Goal: Task Accomplishment & Management: Use online tool/utility

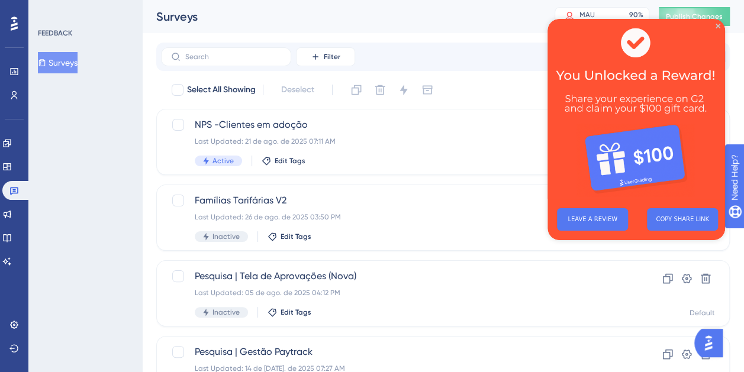
click at [360, 3] on div "Surveys MAU 90 % Click to see add-on and upgrade options Publish Changes" at bounding box center [443, 16] width 602 height 33
click at [720, 28] on img at bounding box center [636, 109] width 178 height 180
click at [718, 25] on icon "Close Preview" at bounding box center [717, 26] width 5 height 5
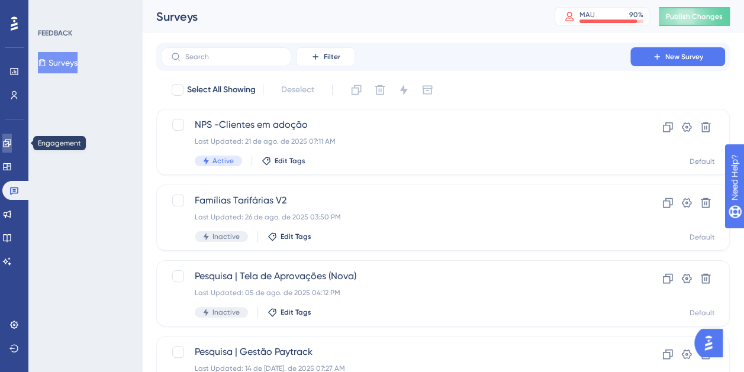
click at [10, 144] on icon at bounding box center [6, 142] width 9 height 9
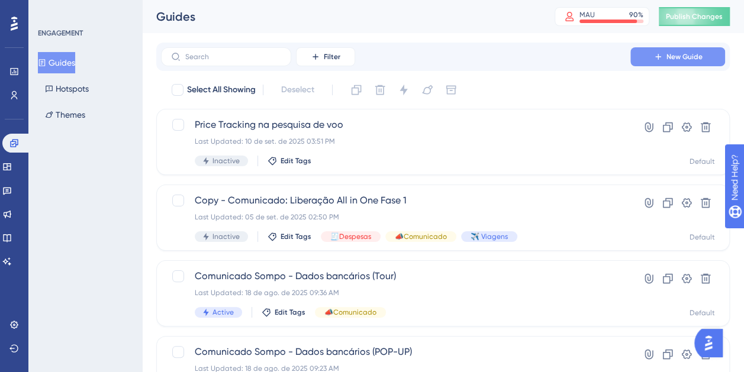
click at [694, 61] on span "New Guide" at bounding box center [684, 56] width 36 height 9
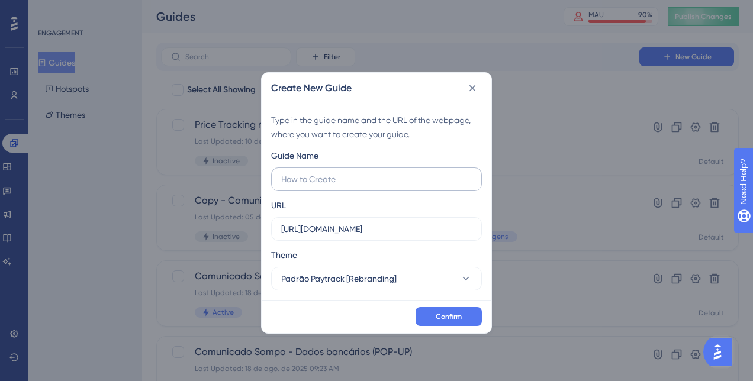
click at [394, 174] on input "text" at bounding box center [376, 179] width 191 height 13
type input "Tour - PriceTracking"
click at [437, 230] on input "https://app.paytrack.com.br" at bounding box center [376, 229] width 191 height 13
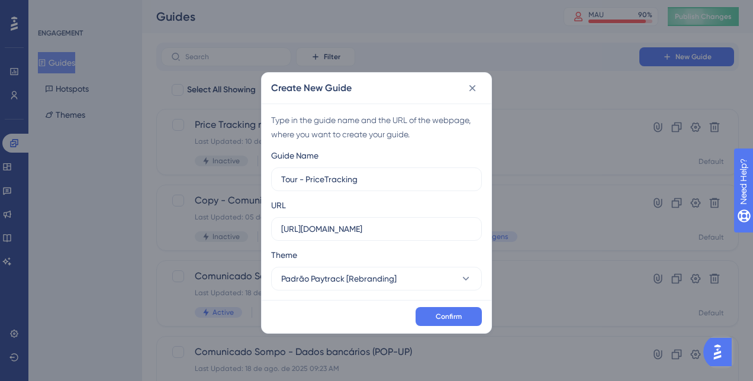
click at [412, 214] on div "URL https://app.paytrack.com.br" at bounding box center [376, 219] width 211 height 43
click at [431, 240] on label "https://app.paytrack.com.br" at bounding box center [376, 229] width 211 height 24
click at [431, 236] on input "https://app.paytrack.com.br" at bounding box center [376, 229] width 191 height 13
click at [423, 231] on input "https://app.paytrack.com.br" at bounding box center [376, 229] width 191 height 13
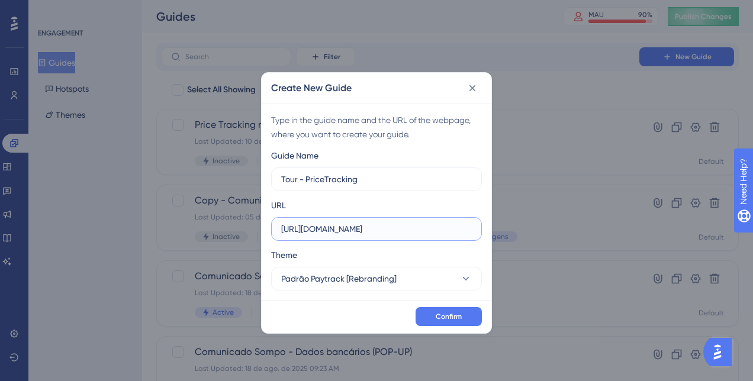
click at [423, 230] on input "https://app.paytrack.com.br" at bounding box center [376, 229] width 191 height 13
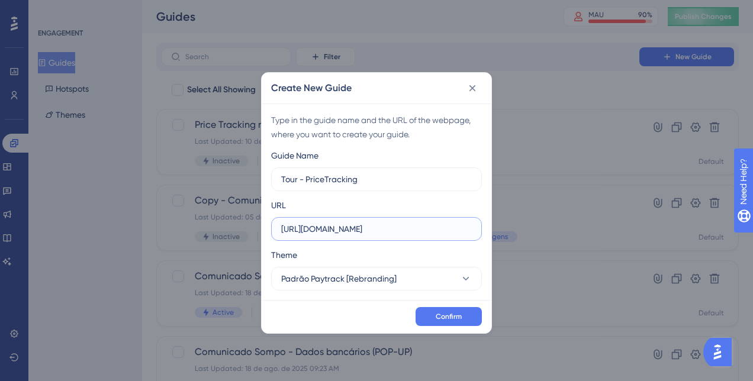
click at [402, 227] on input "https://app.paytrack.com.br" at bounding box center [376, 229] width 191 height 13
click at [396, 224] on input "https://app.paytrack.com.br" at bounding box center [376, 229] width 191 height 13
click at [322, 225] on input "https://app.paytrack.com.br" at bounding box center [376, 229] width 191 height 13
click at [322, 224] on input "https://app.paytrack.com.br" at bounding box center [376, 229] width 191 height 13
click at [411, 225] on input "https://xra.paytrack.com.br" at bounding box center [376, 229] width 191 height 13
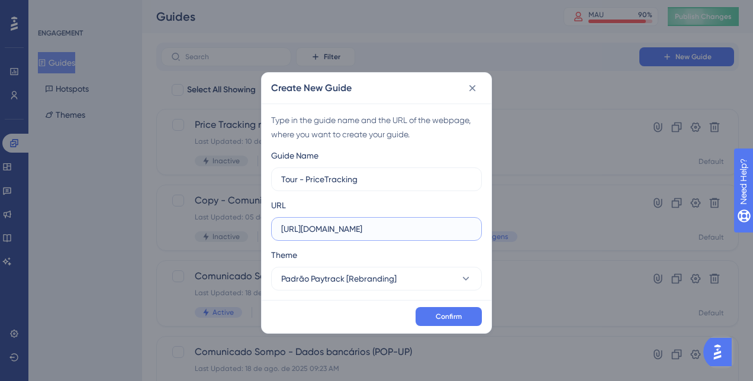
click at [411, 225] on input "https://xra.paytrack.com.br" at bounding box center [376, 229] width 191 height 13
paste input "y.developer.paytrack.com.br/#/viagem/voos"
type input "https://xray.developer.paytrack.com.br/#/viagem/voos"
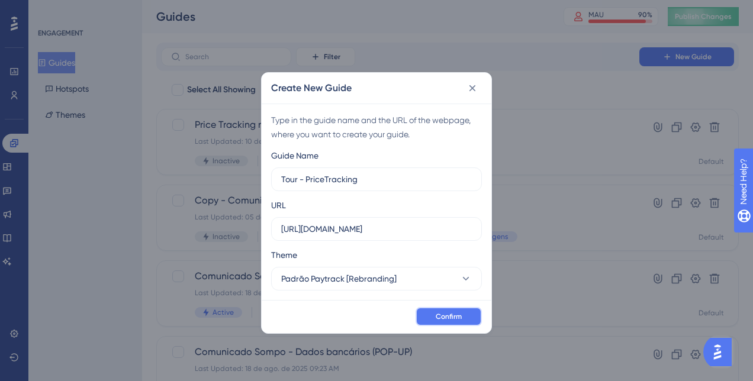
click at [450, 311] on button "Confirm" at bounding box center [448, 316] width 66 height 19
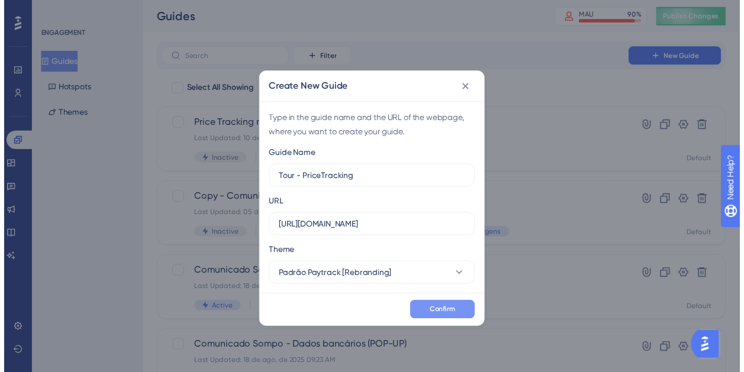
scroll to position [0, 0]
